Goal: Find specific page/section: Find specific page/section

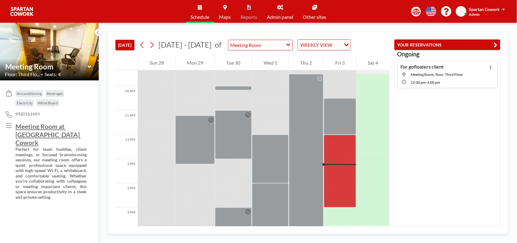
scroll to position [227, 0]
click at [277, 12] on link "Admin panel" at bounding box center [280, 11] width 36 height 23
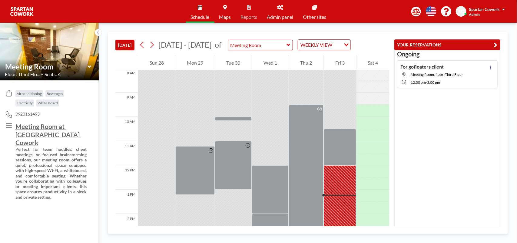
scroll to position [227, 0]
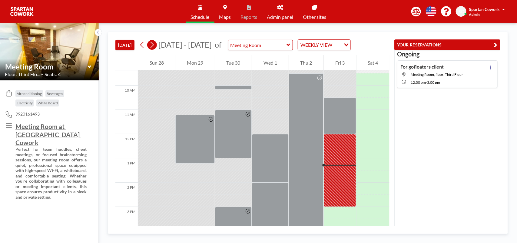
click at [153, 44] on icon at bounding box center [152, 44] width 6 height 9
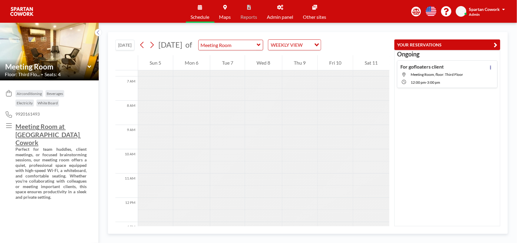
scroll to position [152, 0]
click at [141, 45] on icon at bounding box center [142, 44] width 6 height 9
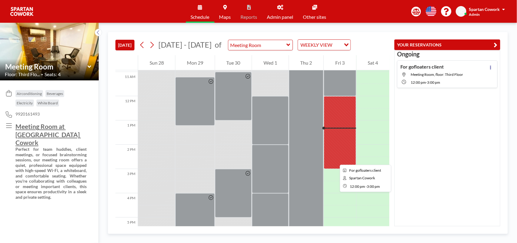
scroll to position [227, 0]
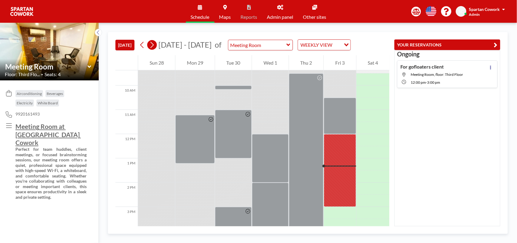
click at [152, 44] on icon at bounding box center [152, 44] width 6 height 9
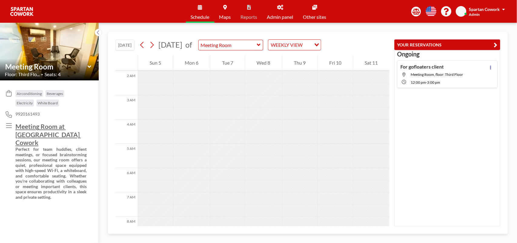
scroll to position [0, 0]
click at [143, 44] on icon at bounding box center [142, 44] width 6 height 9
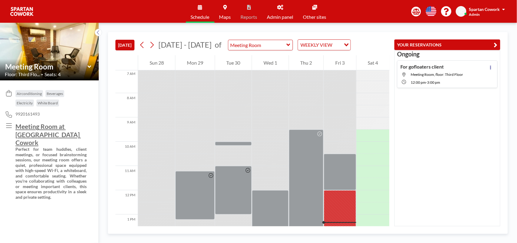
scroll to position [189, 0]
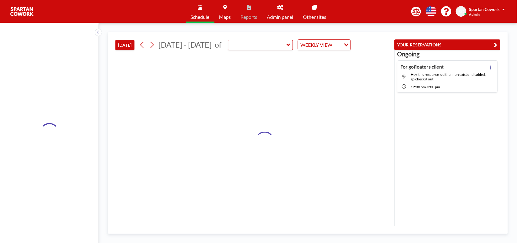
type input "Meeting Room"
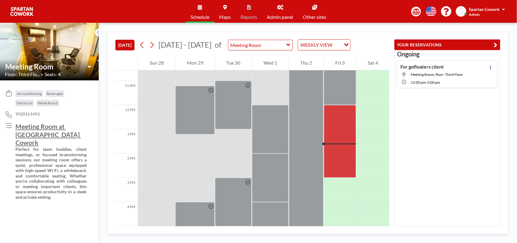
scroll to position [265, 0]
